Goal: Information Seeking & Learning: Learn about a topic

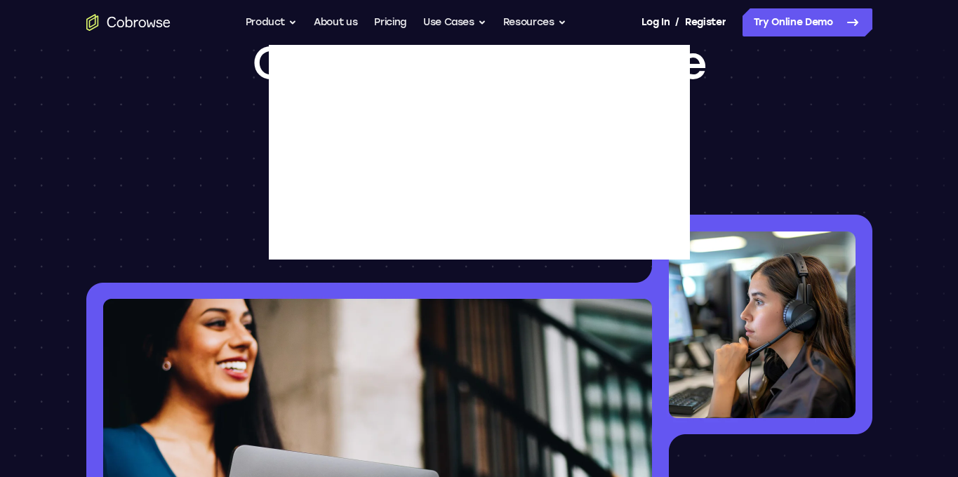
scroll to position [101, 0]
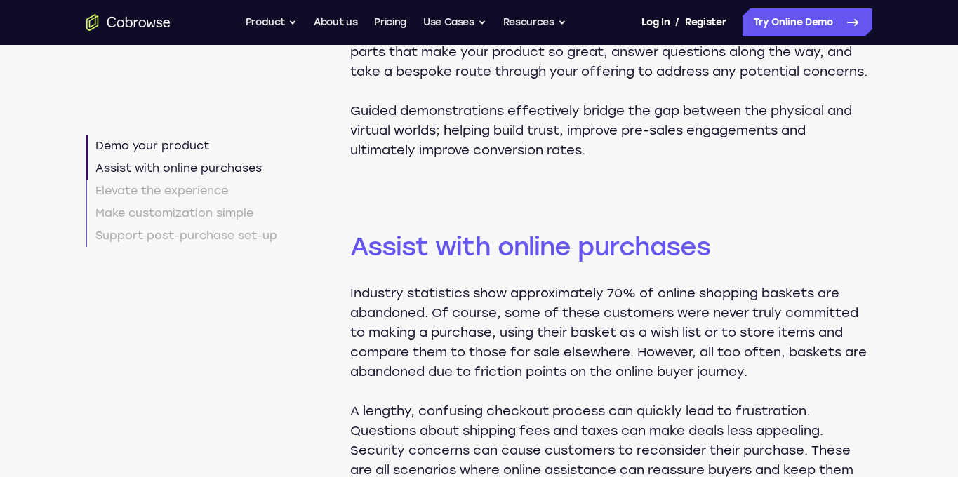
scroll to position [681, 0]
